Goal: Information Seeking & Learning: Learn about a topic

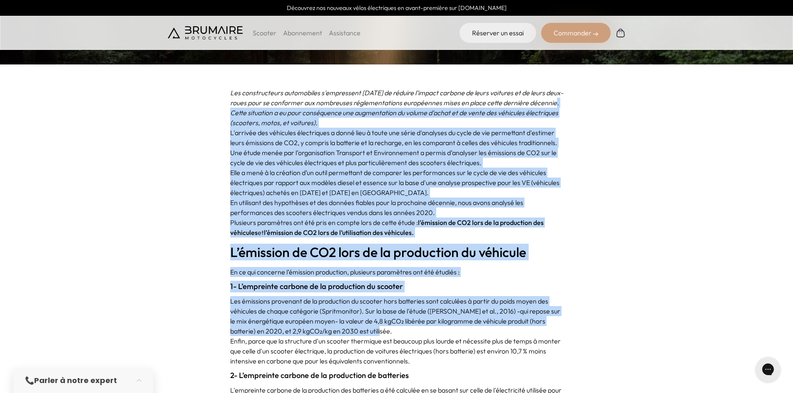
drag, startPoint x: 241, startPoint y: 109, endPoint x: 451, endPoint y: 328, distance: 303.0
click at [461, 308] on p "Les émissions provenant de la production du scooter hors batteries sont calculé…" at bounding box center [396, 316] width 333 height 40
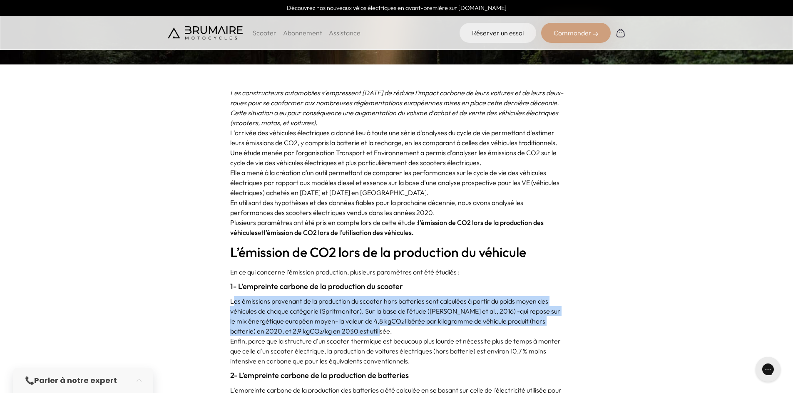
drag, startPoint x: 234, startPoint y: 302, endPoint x: 444, endPoint y: 330, distance: 212.5
click at [444, 330] on p "Les émissions provenant de la production du scooter hors batteries sont calculé…" at bounding box center [396, 316] width 333 height 40
click at [413, 330] on p "Les émissions provenant de la production du scooter hors batteries sont calculé…" at bounding box center [396, 316] width 333 height 40
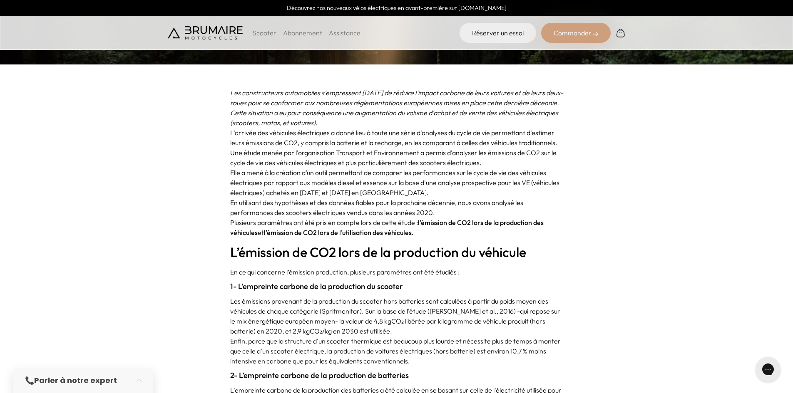
click at [404, 321] on p "Les émissions provenant de la production du scooter hors batteries sont calculé…" at bounding box center [396, 316] width 333 height 40
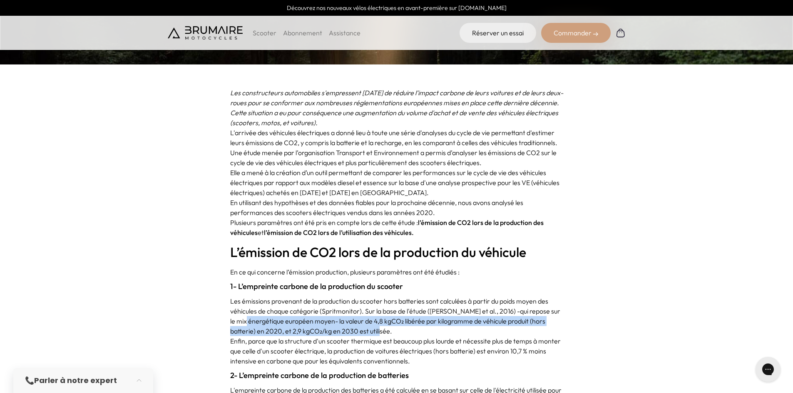
drag, startPoint x: 239, startPoint y: 322, endPoint x: 519, endPoint y: 326, distance: 279.4
click at [519, 326] on p "Les émissions provenant de la production du scooter hors batteries sont calculé…" at bounding box center [396, 316] width 333 height 40
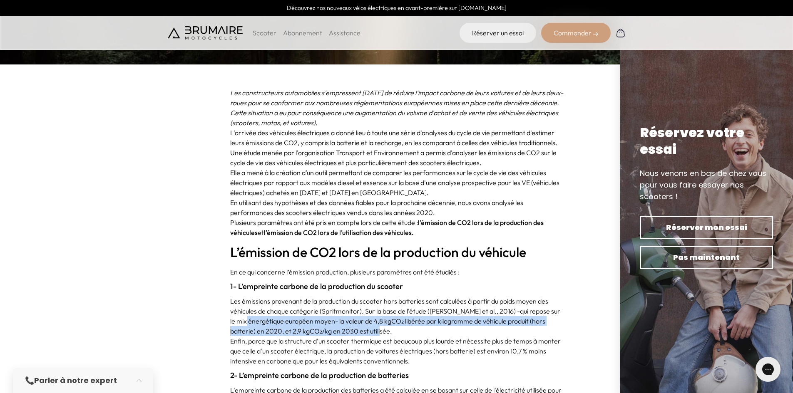
click at [359, 332] on p "Les émissions provenant de la production du scooter hors batteries sont calculé…" at bounding box center [396, 316] width 333 height 40
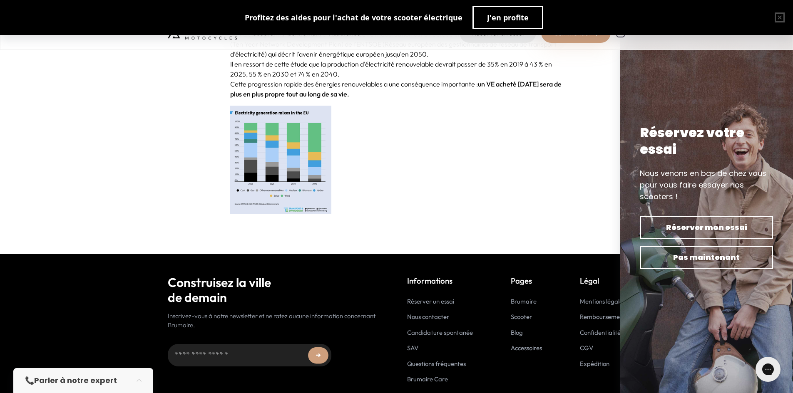
scroll to position [1967, 0]
